Goal: Find specific fact: Find specific fact

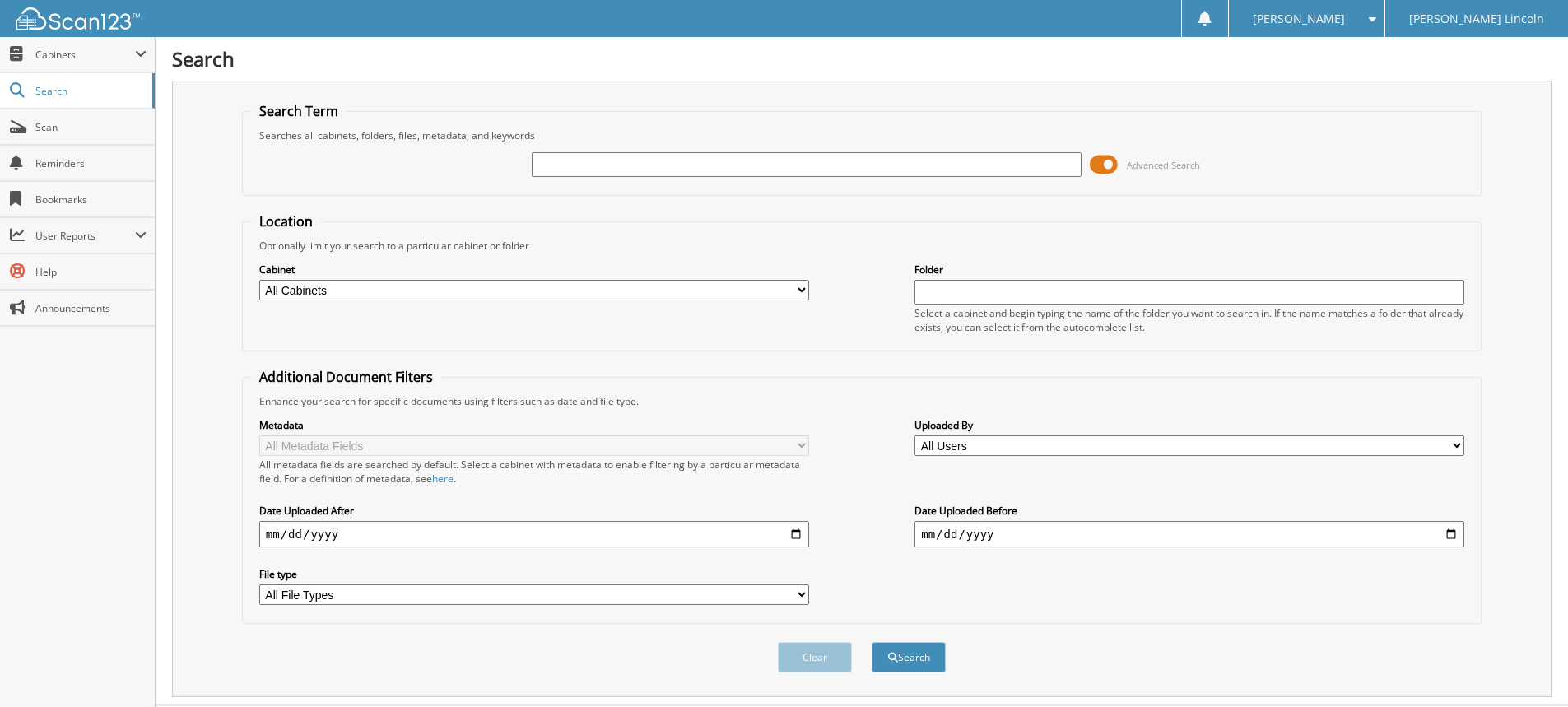
drag, startPoint x: 630, startPoint y: 164, endPoint x: 618, endPoint y: 159, distance: 13.0
click at [630, 164] on input "text" at bounding box center [806, 165] width 549 height 25
type input "1721959"
click at [871, 642] on button "Search" at bounding box center [908, 657] width 74 height 31
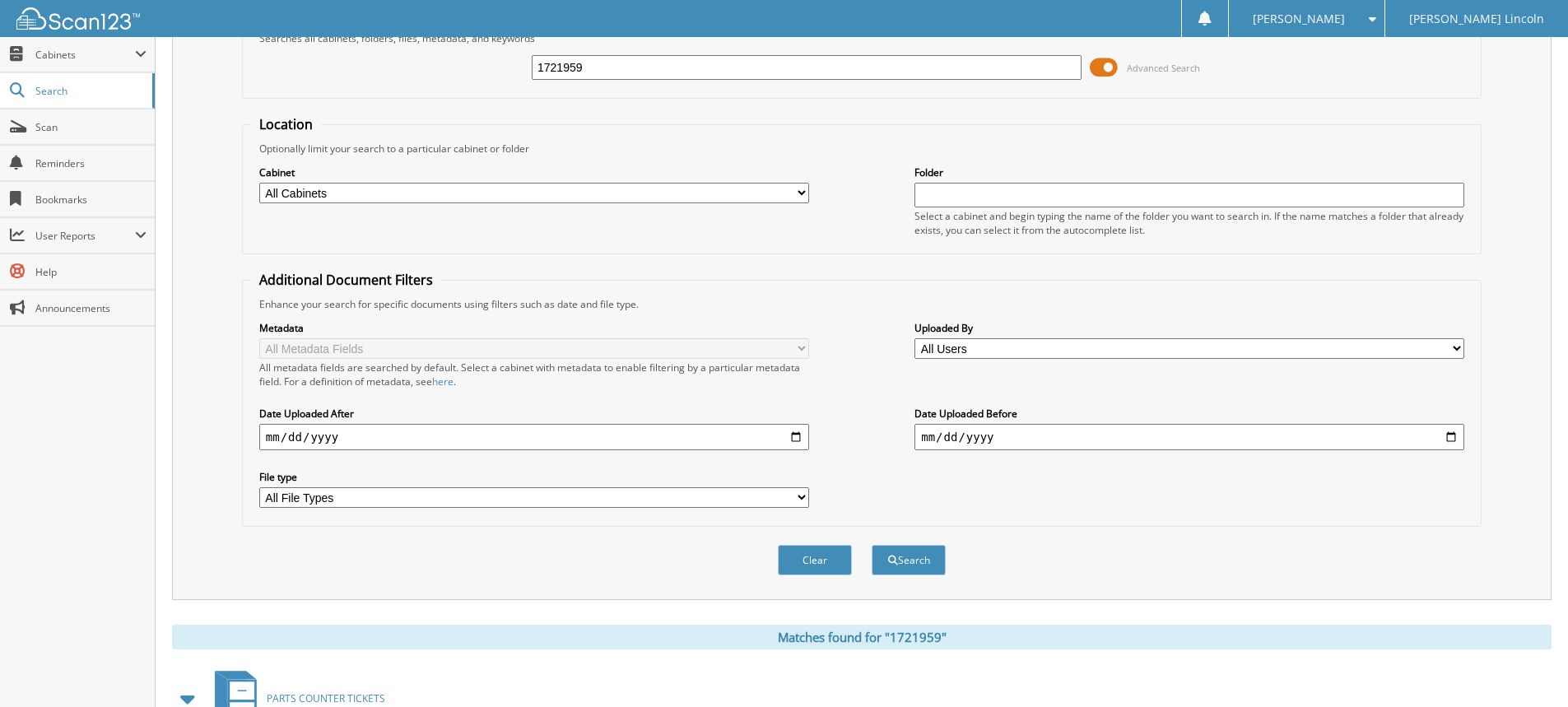
scroll to position [213, 0]
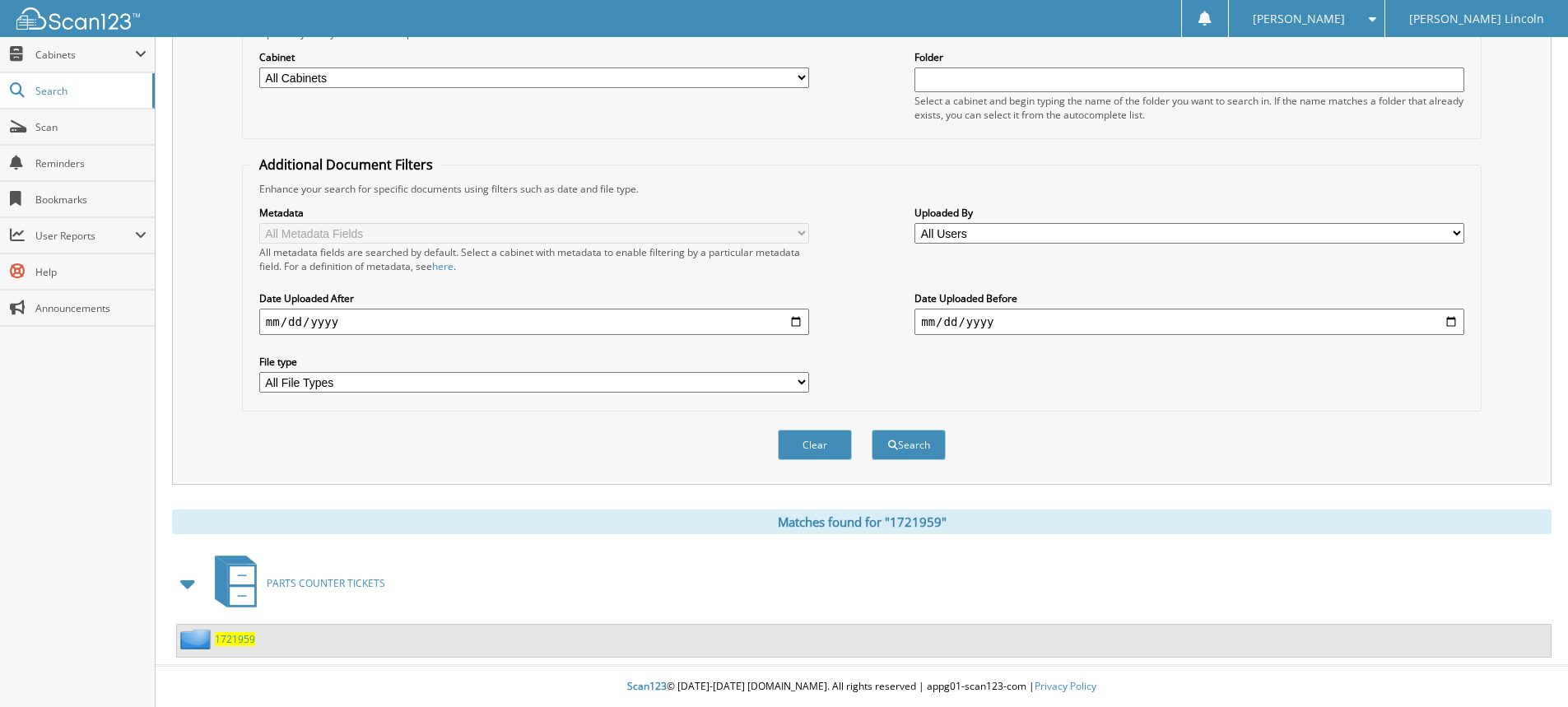
click at [249, 644] on span "1721959" at bounding box center [235, 639] width 40 height 14
